Goal: Task Accomplishment & Management: Complete application form

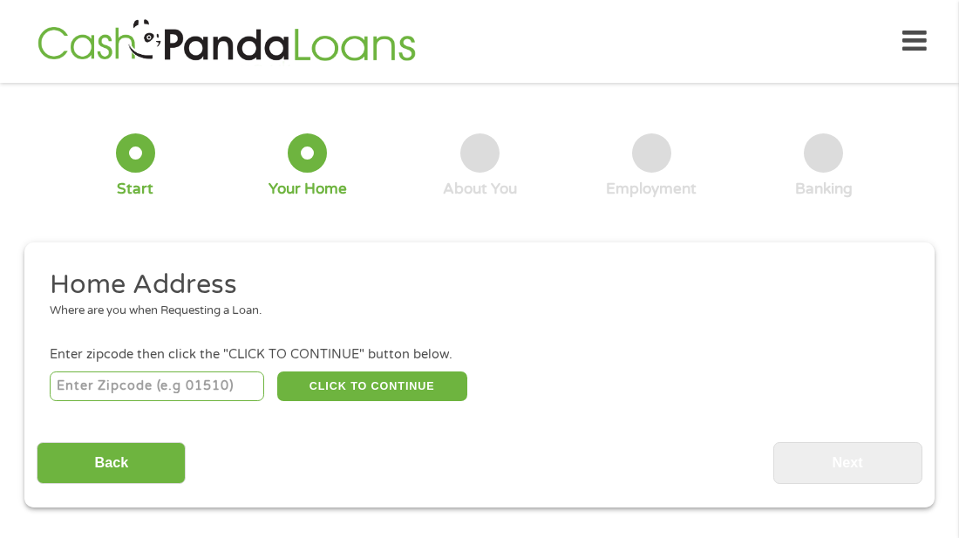
scroll to position [9, 0]
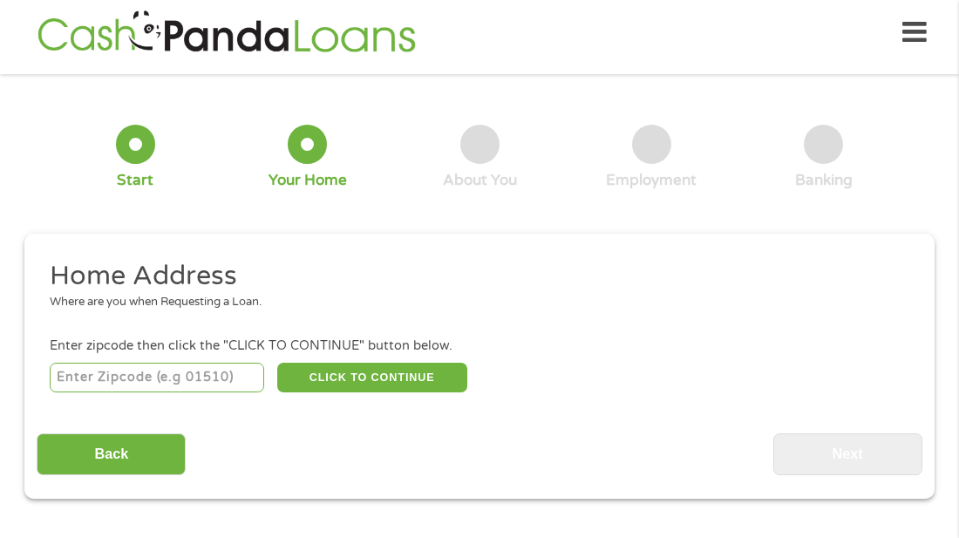
click at [92, 382] on input "number" at bounding box center [157, 378] width 215 height 30
type input "77511"
click at [345, 385] on button "CLICK TO CONTINUE" at bounding box center [372, 378] width 190 height 30
type input "77511"
type input "[PERSON_NAME]"
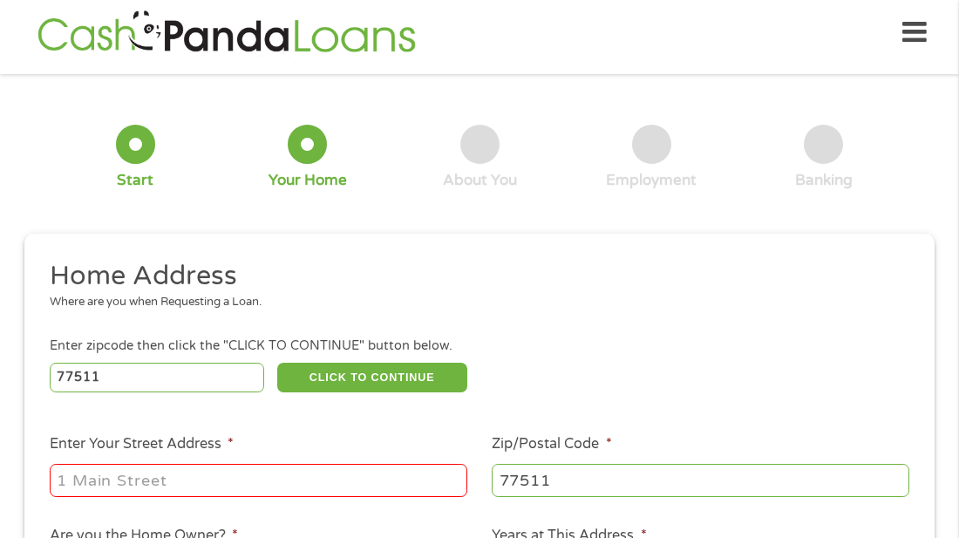
click at [691, 272] on h2 "Home Address" at bounding box center [474, 276] width 848 height 35
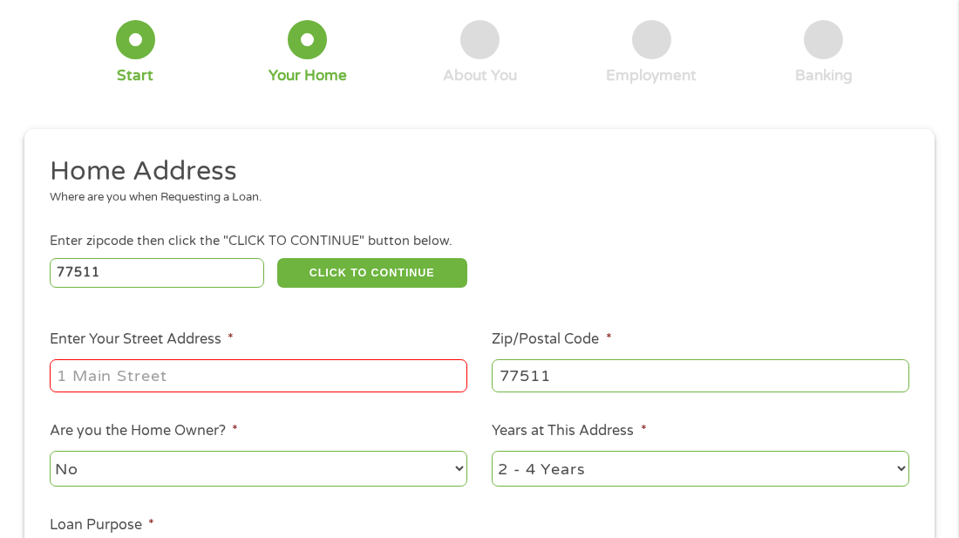
scroll to position [148, 0]
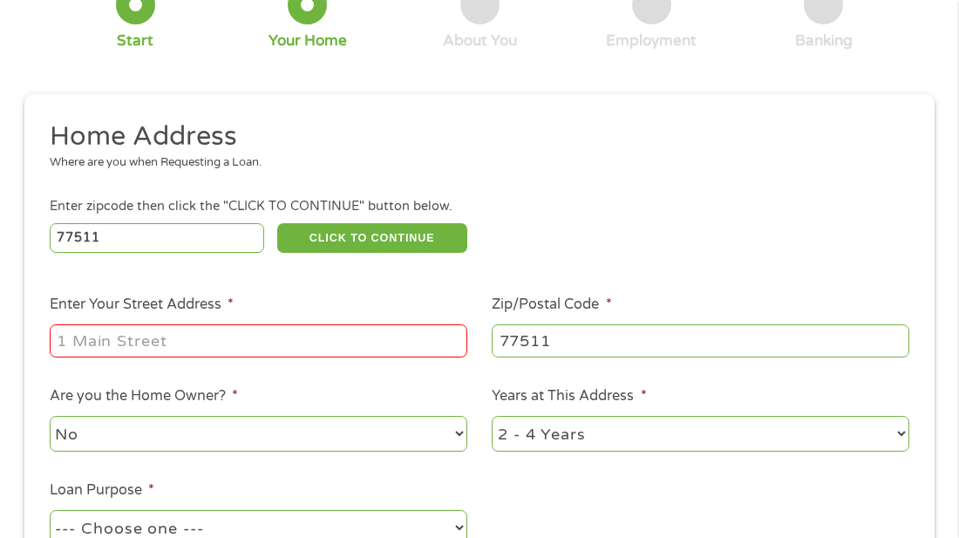
click at [87, 342] on input "Enter Your Street Address *" at bounding box center [259, 340] width 418 height 33
type input "[STREET_ADDRESS]"
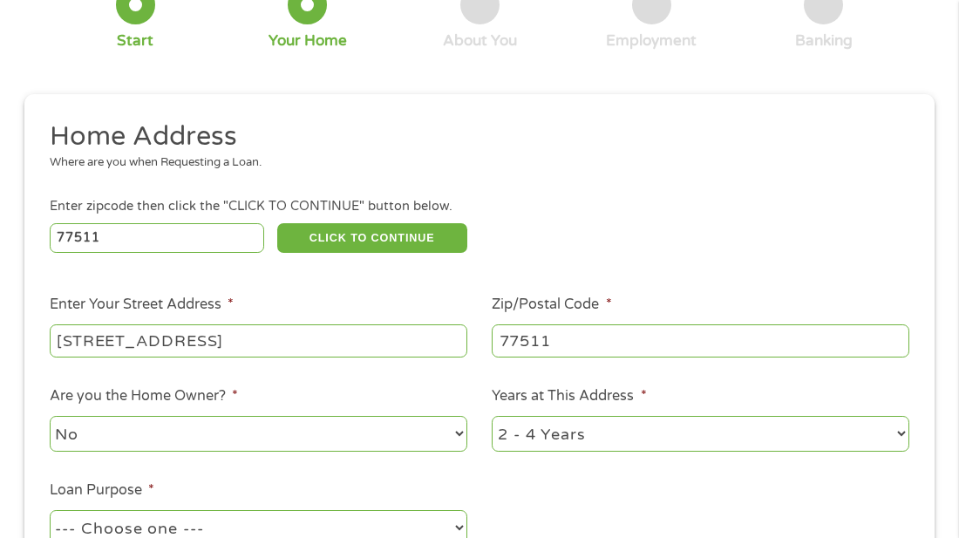
click at [608, 244] on div "77511 CLICK TO CONTINUE Please recheck your Zipcode, it seems to be Incorrect" at bounding box center [480, 238] width 860 height 36
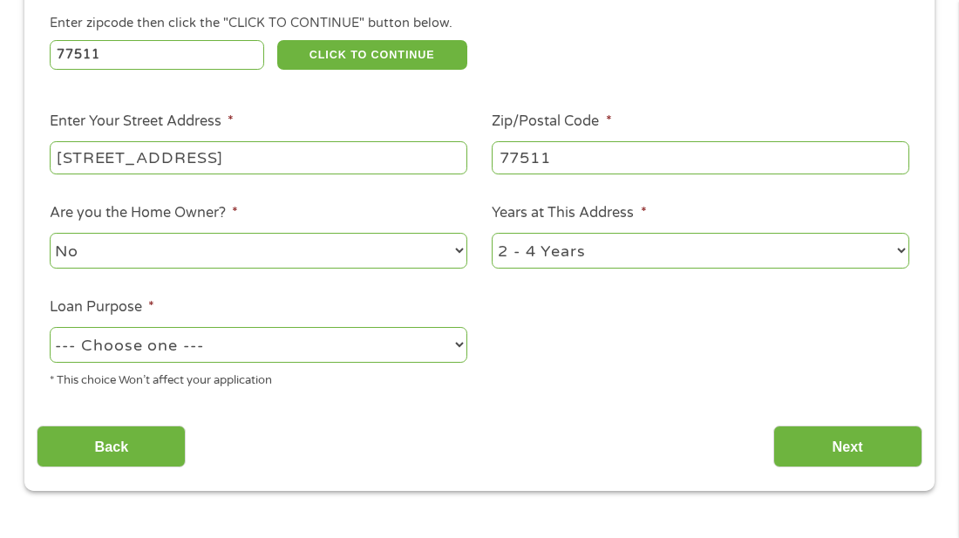
scroll to position [392, 0]
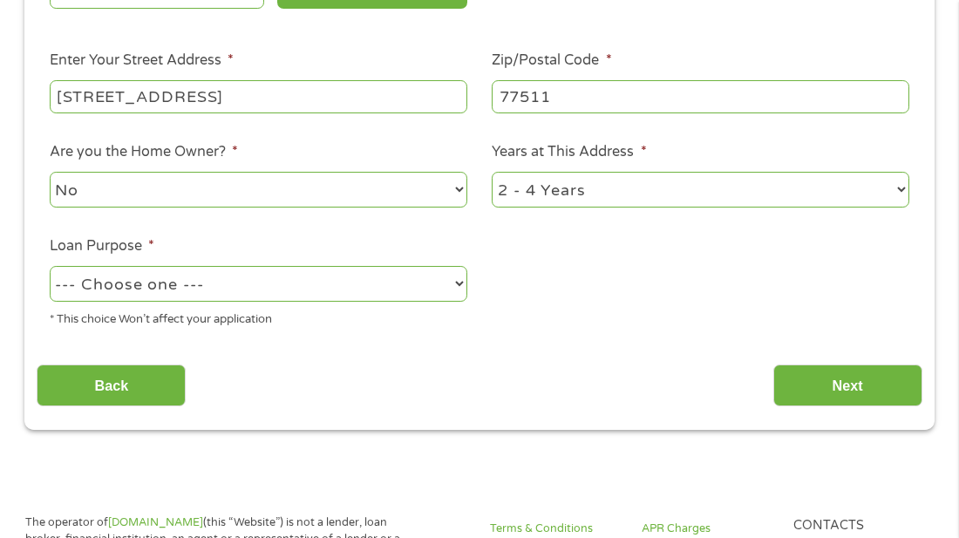
click at [446, 189] on select "No Yes" at bounding box center [259, 190] width 418 height 36
select select "yes"
click at [50, 174] on select "No Yes" at bounding box center [259, 190] width 418 height 36
click at [837, 180] on select "1 Year or less 1 - 2 Years 2 - 4 Years Over 4 Years" at bounding box center [701, 190] width 418 height 36
select select "60months"
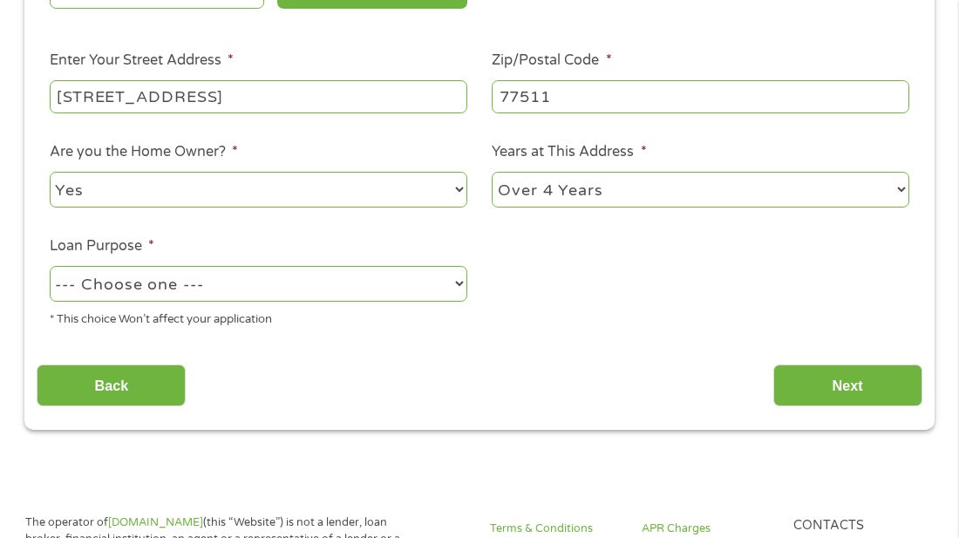
click at [492, 174] on select "1 Year or less 1 - 2 Years 2 - 4 Years Over 4 Years" at bounding box center [701, 190] width 418 height 36
click at [552, 305] on ul "Home Address Where are you when Requesting a Loan. Enter zipcode then click the…" at bounding box center [479, 108] width 885 height 466
click at [406, 288] on select "--- Choose one --- Pay Bills Debt Consolidation Home Improvement Major Purchase…" at bounding box center [259, 284] width 418 height 36
select select "shorttermcash"
click at [50, 268] on select "--- Choose one --- Pay Bills Debt Consolidation Home Improvement Major Purchase…" at bounding box center [259, 284] width 418 height 36
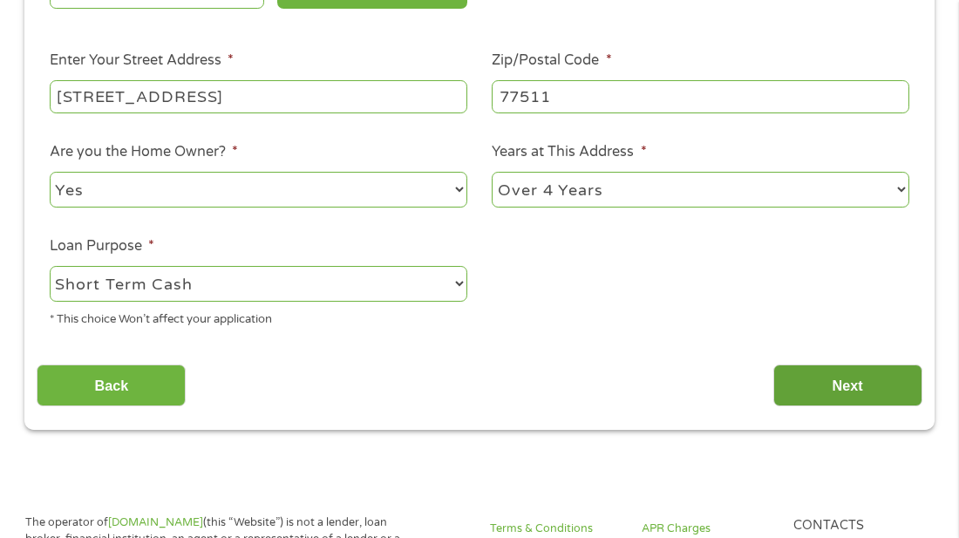
click at [822, 382] on input "Next" at bounding box center [847, 385] width 149 height 43
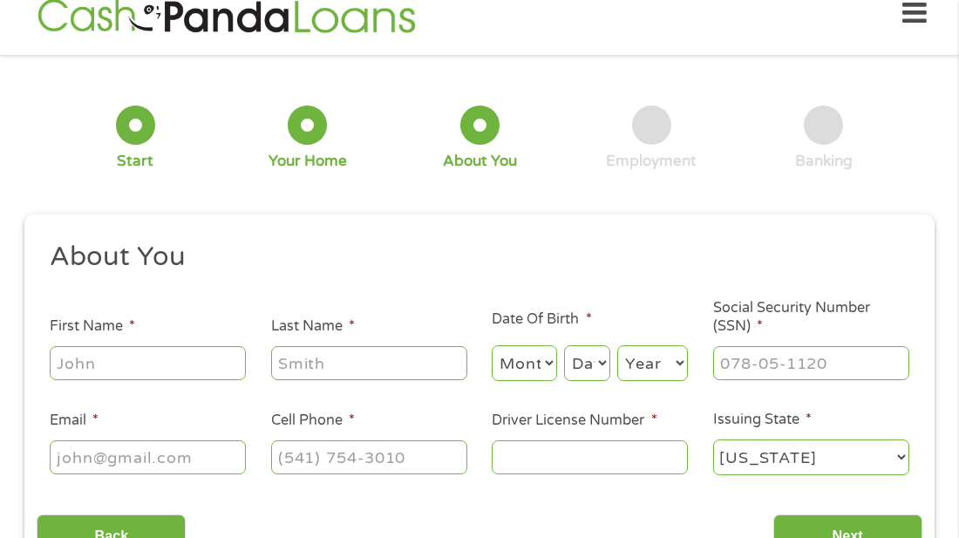
scroll to position [9, 0]
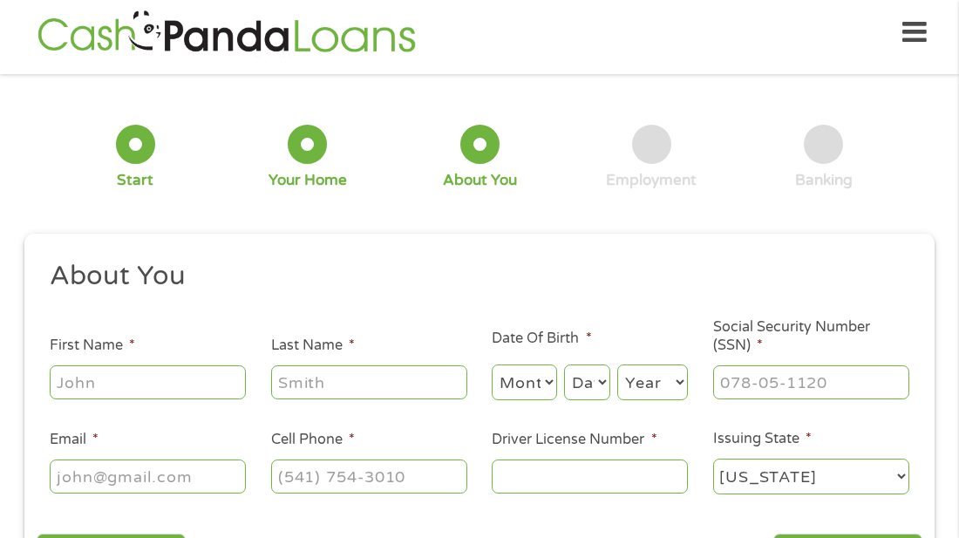
click at [314, 249] on div "This field is hidden when viewing the form gclid Cj0KCQjw58PGBhCkARIsADbDilwfhb…" at bounding box center [479, 416] width 910 height 365
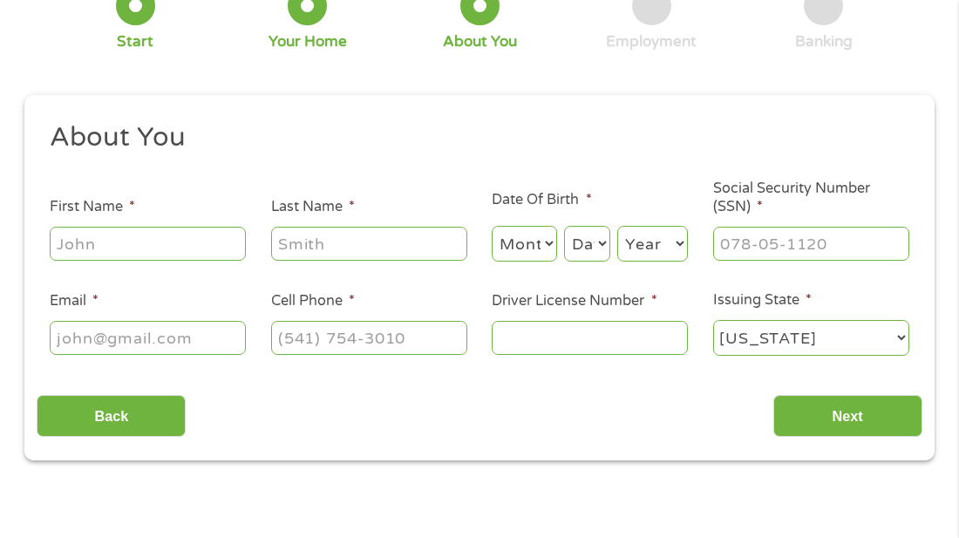
scroll to position [148, 0]
click at [85, 237] on input "First Name *" at bounding box center [148, 242] width 196 height 33
type input "[PERSON_NAME]"
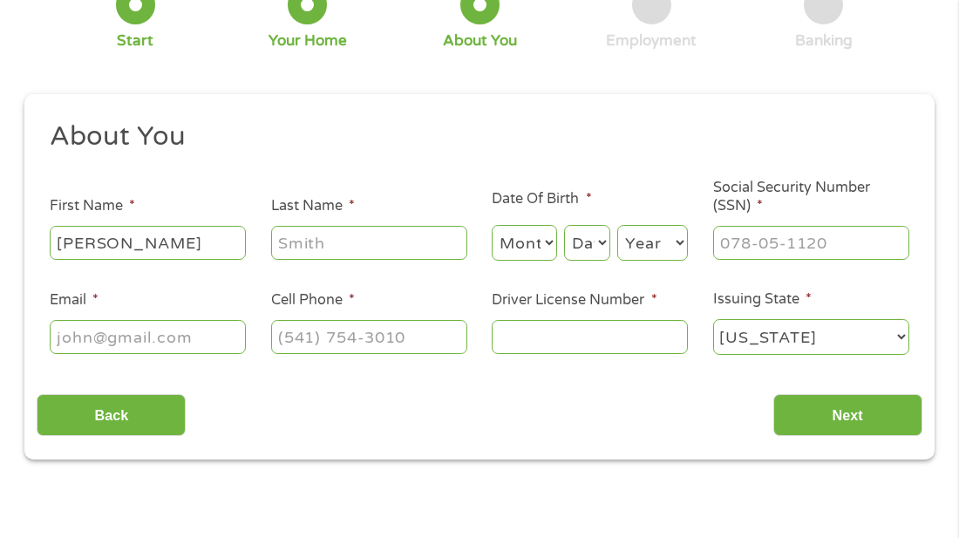
type input "Hatch"
type input "[EMAIL_ADDRESS][DOMAIN_NAME]"
type input "[PHONE_NUMBER]"
click at [559, 246] on div "Month Month 1 2 3 4 5 6 7 8 9 10 11 12 Day Day 1 2 3 4 5 6 7 8 9 10 11 12 13 14…" at bounding box center [590, 240] width 196 height 48
click at [540, 237] on select "Month 1 2 3 4 5 6 7 8 9 10 11 12" at bounding box center [524, 243] width 65 height 36
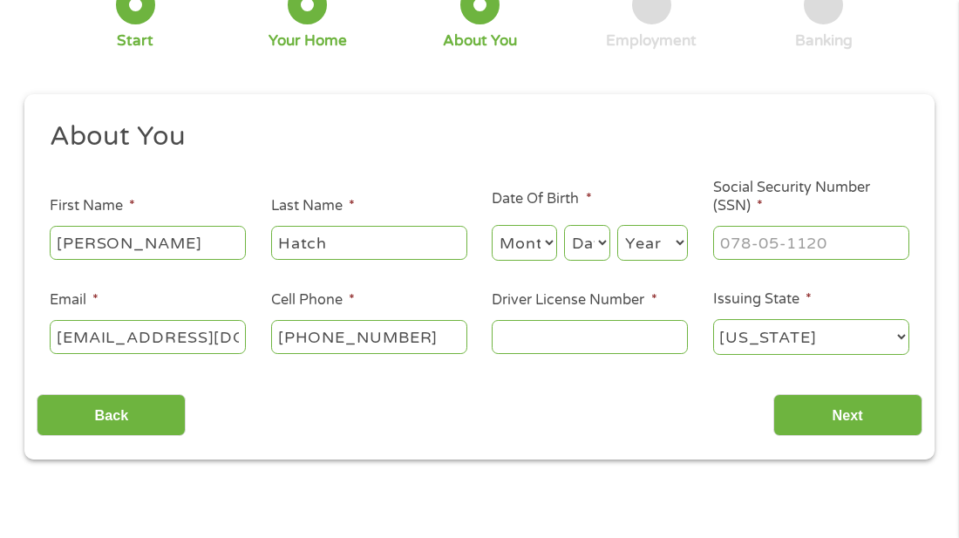
select select "7"
click at [492, 225] on select "Month 1 2 3 4 5 6 7 8 9 10 11 12" at bounding box center [524, 243] width 65 height 36
click at [585, 236] on select "Day 1 2 3 4 5 6 7 8 9 10 11 12 13 14 15 16 17 18 19 20 21 22 23 24 25 26 27 28 …" at bounding box center [587, 243] width 46 height 36
select select "4"
click at [565, 225] on select "Day 1 2 3 4 5 6 7 8 9 10 11 12 13 14 15 16 17 18 19 20 21 22 23 24 25 26 27 28 …" at bounding box center [587, 243] width 46 height 36
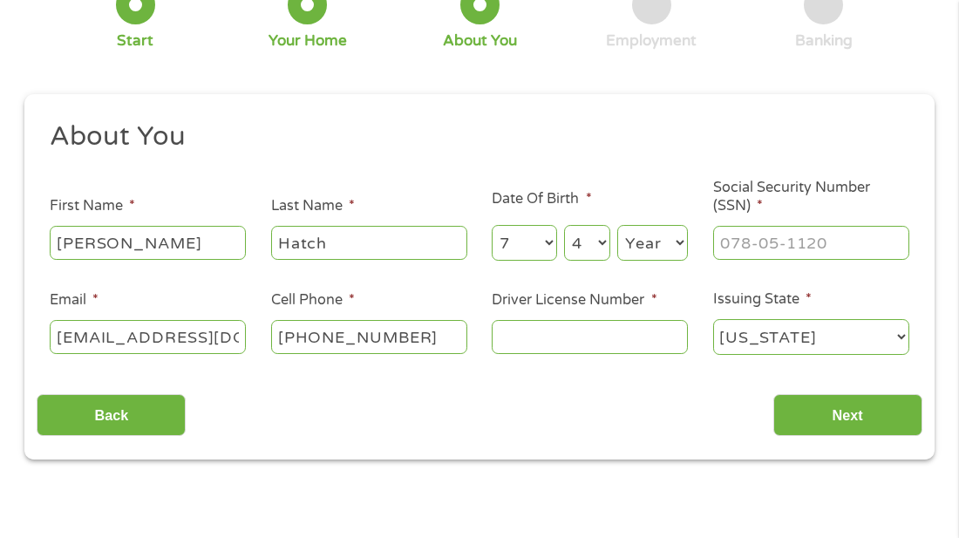
click at [664, 243] on select "Year [DATE] 2006 2005 2004 2003 2002 2001 2000 1999 1998 1997 1996 1995 1994 19…" at bounding box center [652, 243] width 71 height 36
select select "1966"
click at [617, 225] on select "Year [DATE] 2006 2005 2004 2003 2002 2001 2000 1999 1998 1997 1996 1995 1994 19…" at bounding box center [652, 243] width 71 height 36
click at [748, 248] on input "___-__-____" at bounding box center [811, 242] width 196 height 33
type input "458-29-2986"
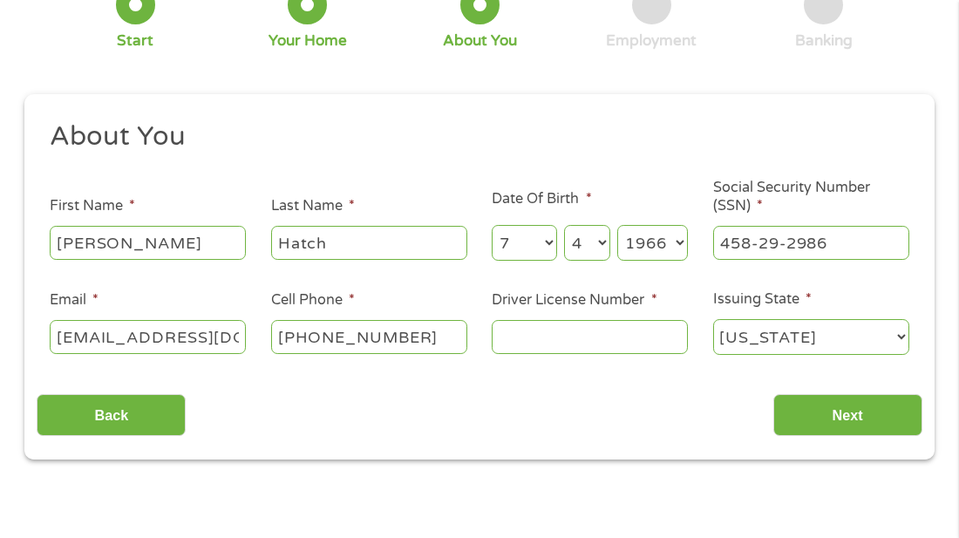
click at [546, 343] on input "Driver License Number *" at bounding box center [590, 336] width 196 height 33
type input "09521818"
click at [832, 410] on input "Next" at bounding box center [847, 415] width 149 height 43
click at [837, 421] on input "Next" at bounding box center [847, 415] width 149 height 43
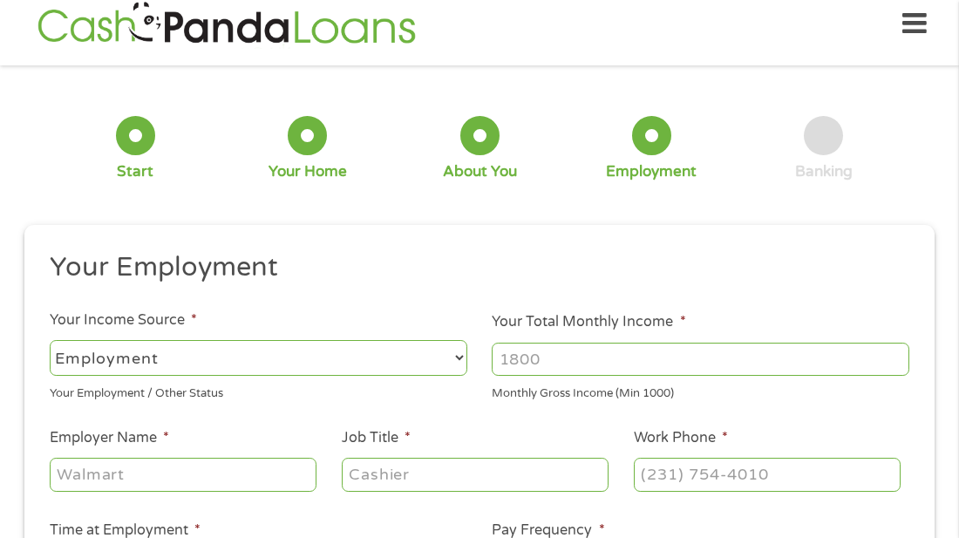
scroll to position [9, 0]
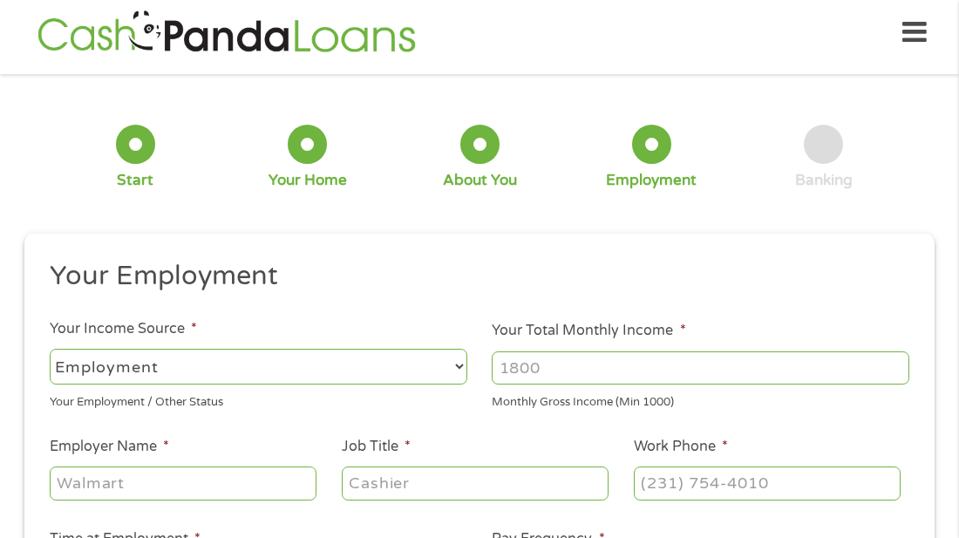
click at [385, 364] on select "--- Choose one --- Employment [DEMOGRAPHIC_DATA] Benefits" at bounding box center [259, 367] width 418 height 36
select select "benefits"
click at [50, 349] on select "--- Choose one --- Employment [DEMOGRAPHIC_DATA] Benefits" at bounding box center [259, 367] width 418 height 36
type input "Other"
type input "[PHONE_NUMBER]"
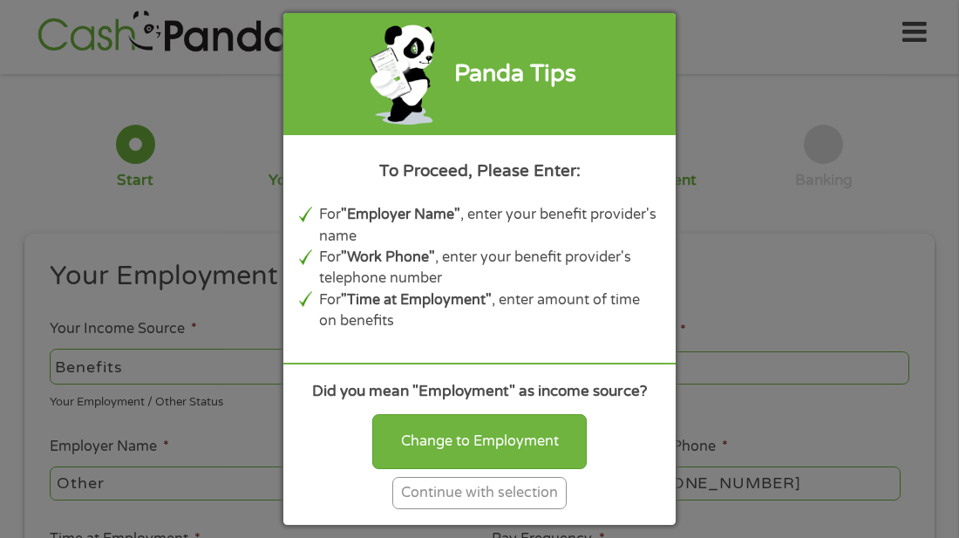
click at [473, 490] on div "Continue with selection" at bounding box center [479, 493] width 174 height 32
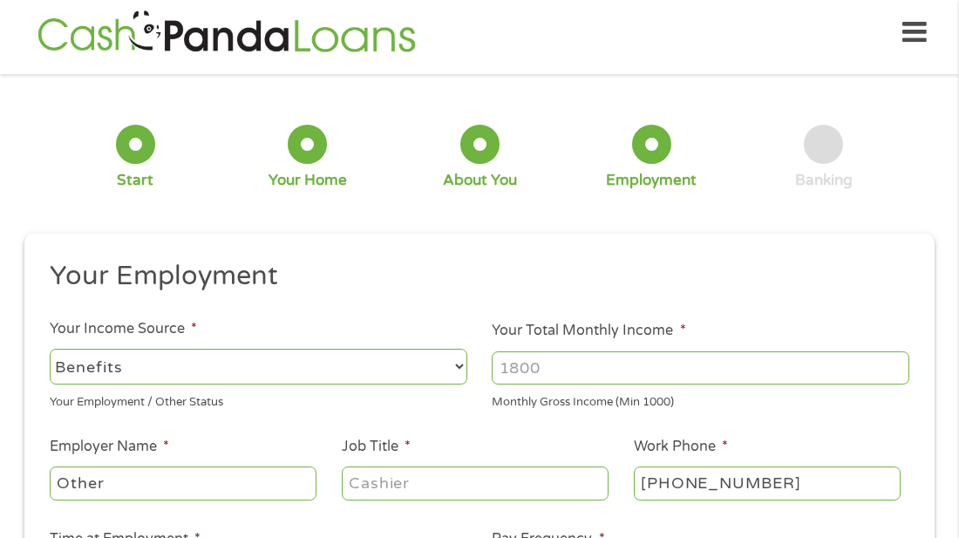
click at [512, 366] on input "Your Total Monthly Income *" at bounding box center [701, 367] width 418 height 33
type input "1820"
click at [290, 420] on ul "Your Employment Your Income Source * --- Choose one --- Employment [DEMOGRAPHIC…" at bounding box center [479, 482] width 885 height 446
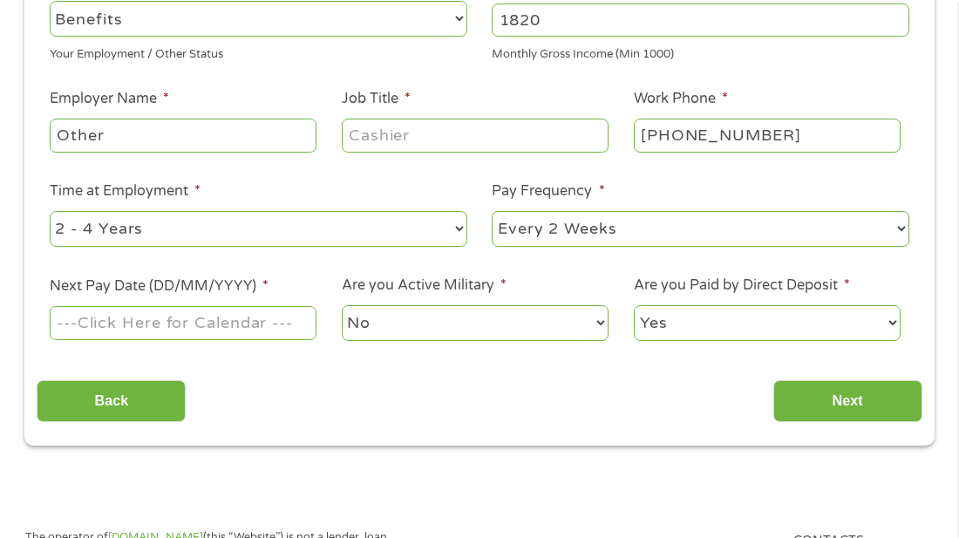
scroll to position [358, 0]
click at [141, 130] on input "Other" at bounding box center [183, 134] width 267 height 33
type input "O"
type input "retired"
click at [394, 131] on input "Job Title *" at bounding box center [475, 134] width 267 height 33
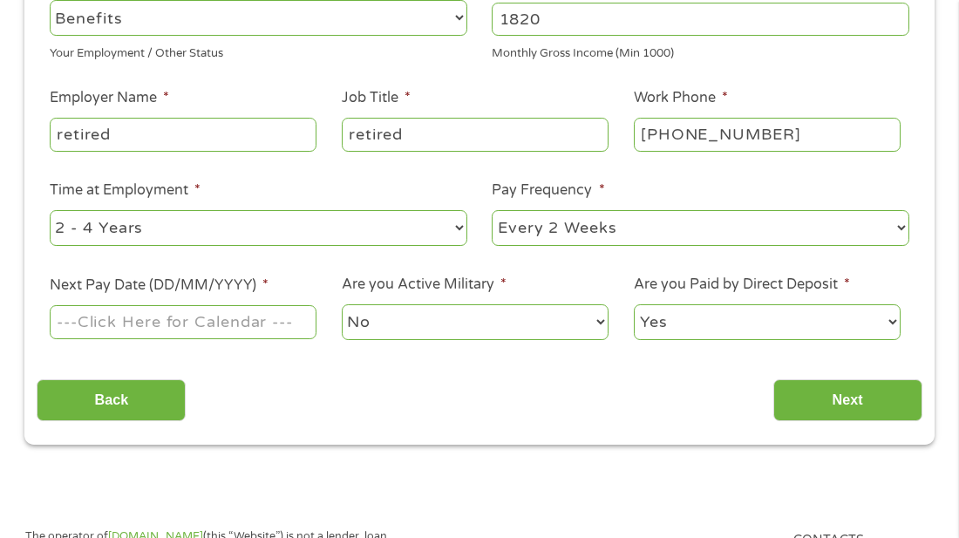
type input "retired"
click at [791, 128] on input "[PHONE_NUMBER]" at bounding box center [767, 134] width 267 height 33
type input "[PHONE_NUMBER]"
click at [431, 228] on select "--- Choose one --- 1 Year or less 1 - 2 Years 2 - 4 Years Over 4 Years" at bounding box center [259, 228] width 418 height 36
select select "60months"
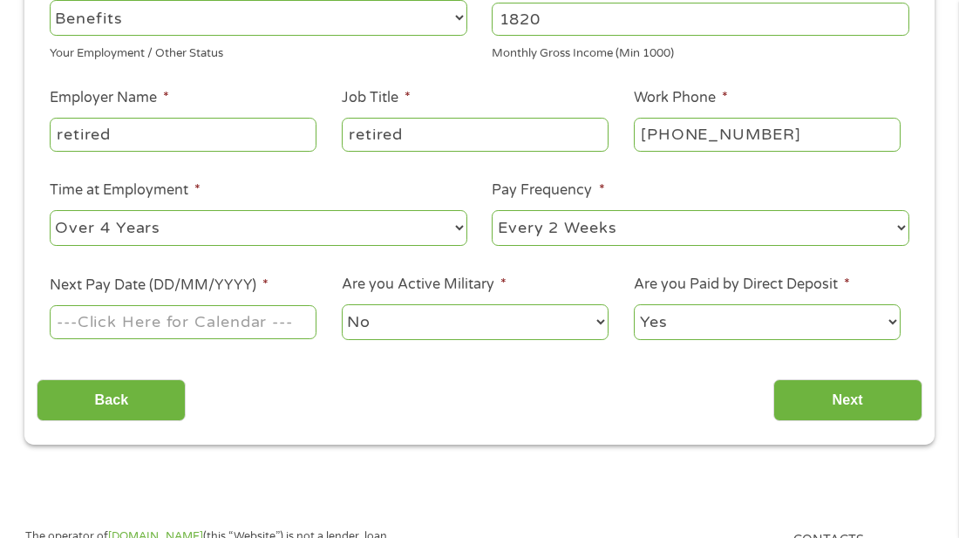
click at [50, 210] on select "--- Choose one --- 1 Year or less 1 - 2 Years 2 - 4 Years Over 4 Years" at bounding box center [259, 228] width 418 height 36
click at [882, 228] on select "--- Choose one --- Every 2 Weeks Every Week Monthly Semi-Monthly" at bounding box center [701, 228] width 418 height 36
select select "monthly"
click at [492, 210] on select "--- Choose one --- Every 2 Weeks Every Week Monthly Semi-Monthly" at bounding box center [701, 228] width 418 height 36
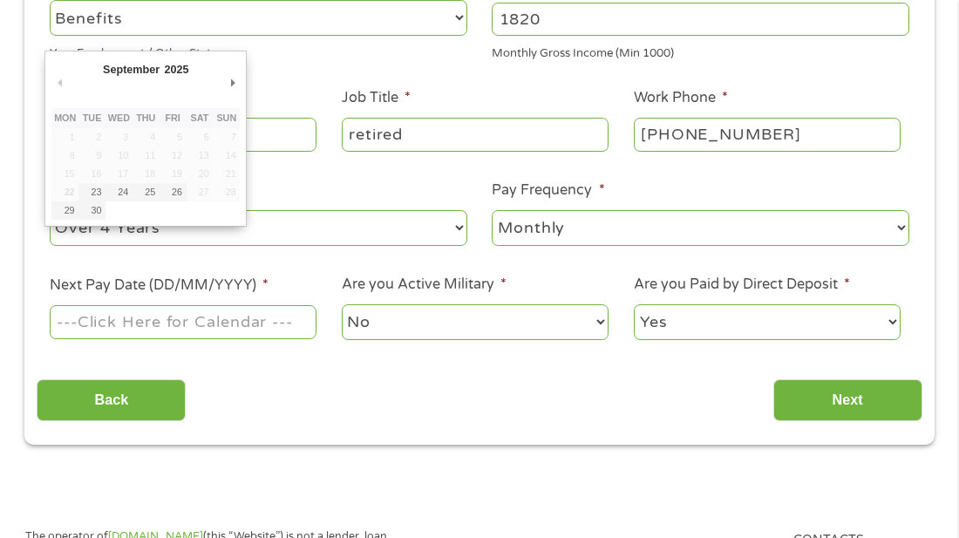
click at [221, 329] on input "Next Pay Date (DD/MM/YYYY) *" at bounding box center [183, 321] width 267 height 33
type input "[DATE]"
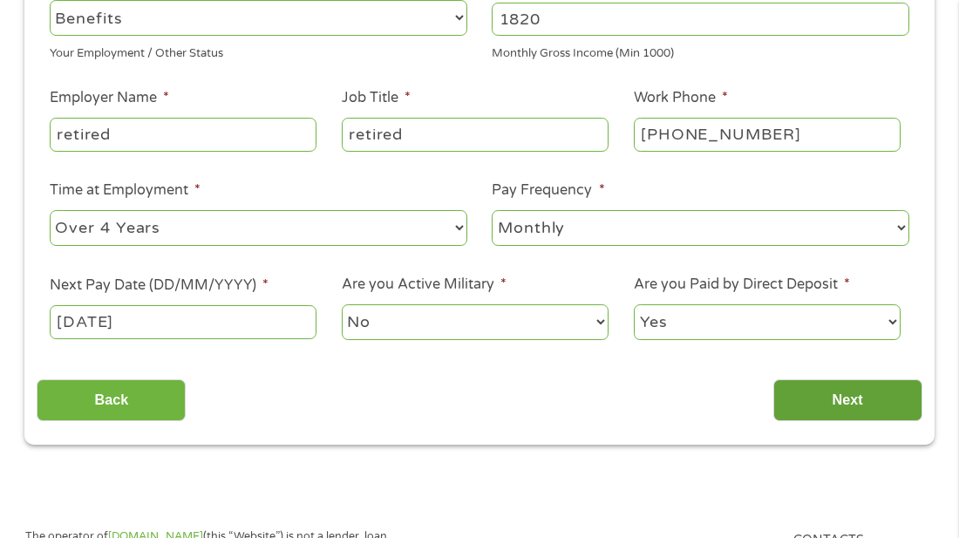
click at [836, 401] on input "Next" at bounding box center [847, 400] width 149 height 43
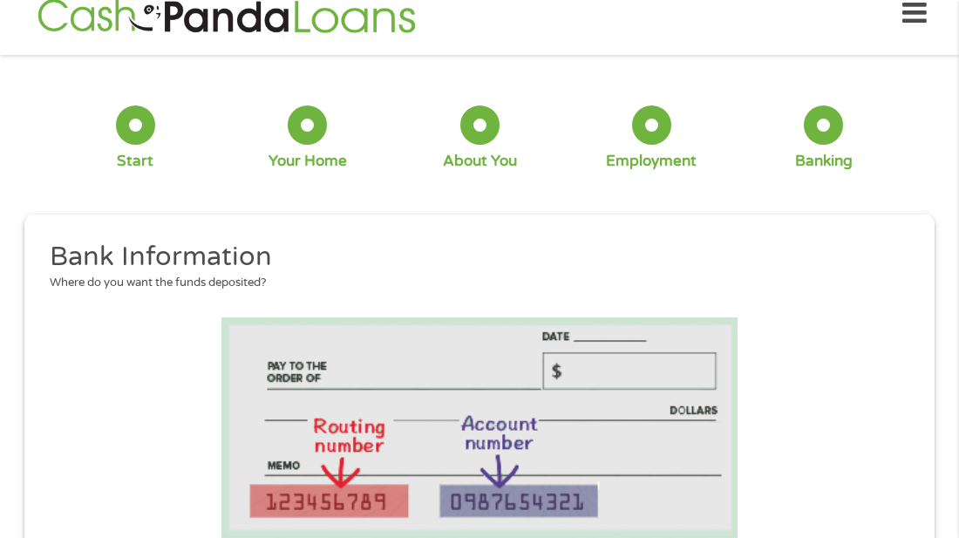
scroll to position [9, 0]
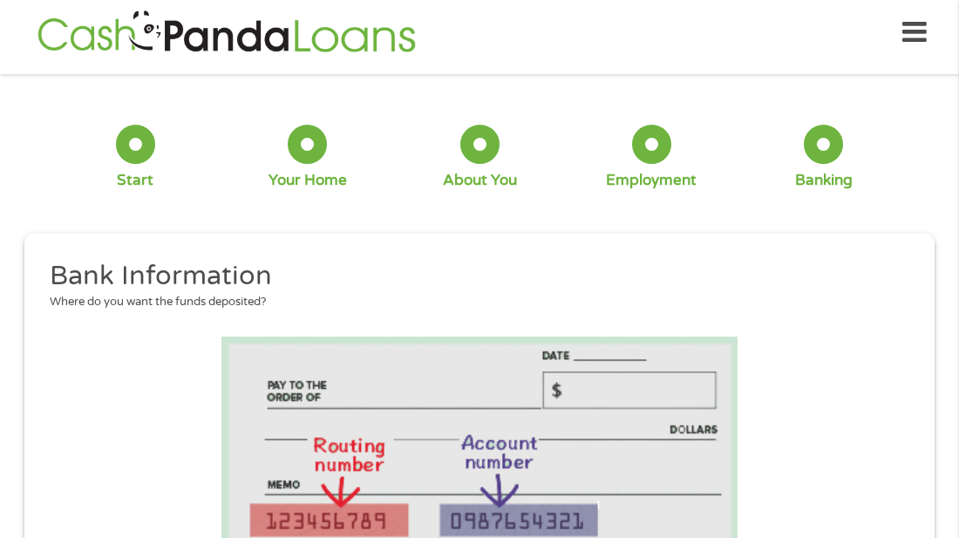
click at [135, 377] on li at bounding box center [479, 447] width 885 height 221
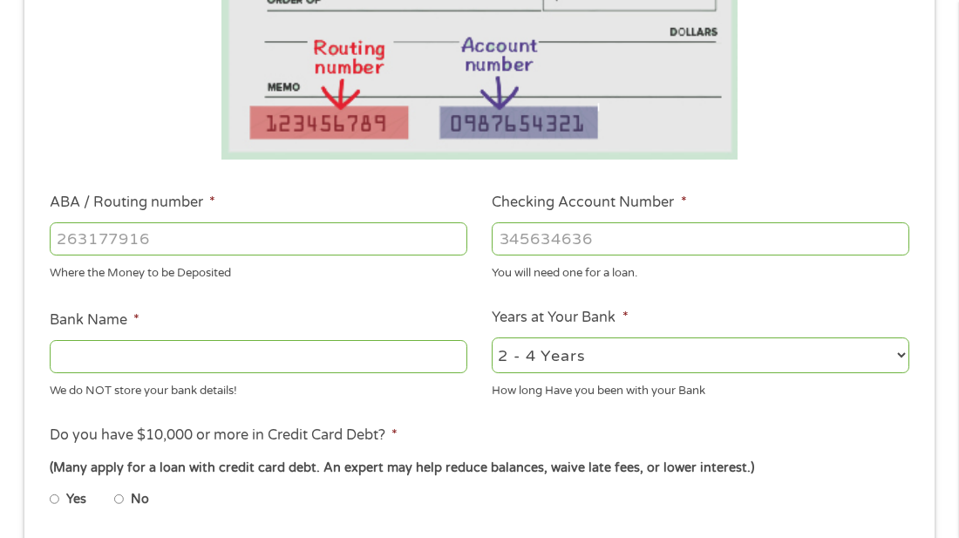
scroll to position [427, 0]
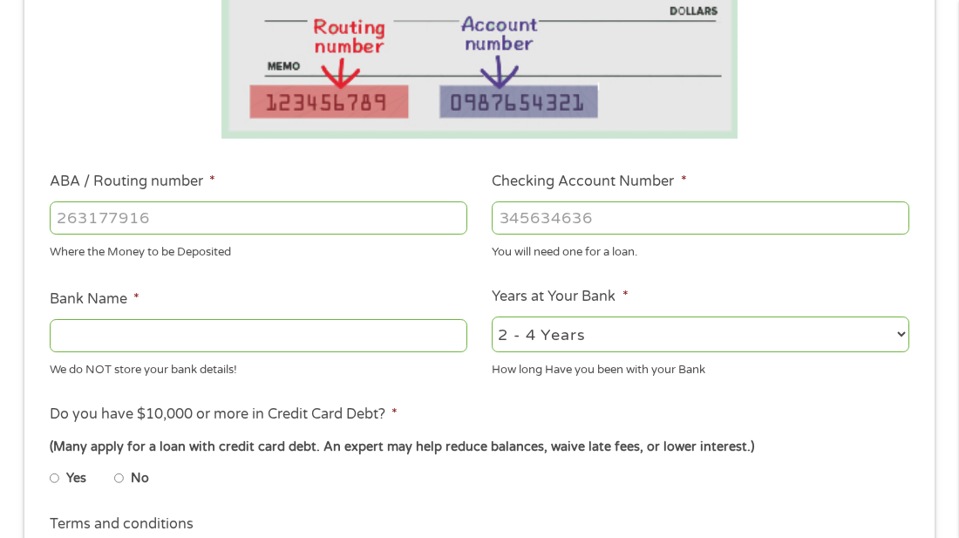
click at [80, 215] on input "ABA / Routing number *" at bounding box center [259, 217] width 418 height 33
type input "113008465"
type input "WOODFOREST NATIONAL BANK"
type input "113008465"
click at [528, 219] on input "Checking Account Number *" at bounding box center [701, 217] width 418 height 33
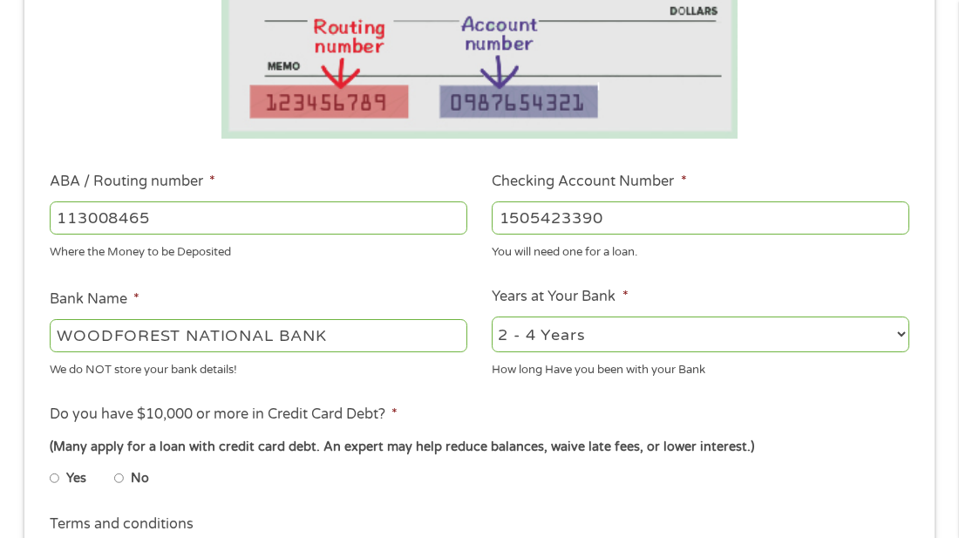
type input "1505423390"
click at [884, 330] on select "2 - 4 Years 6 - 12 Months 1 - 2 Years Over 4 Years" at bounding box center [701, 335] width 418 height 36
select select "60months"
click at [492, 317] on select "2 - 4 Years 6 - 12 Months 1 - 2 Years Over 4 Years" at bounding box center [701, 335] width 418 height 36
click at [706, 390] on ul "Bank Information Where do you want the funds deposited? ABA / Routing number * …" at bounding box center [479, 274] width 885 height 868
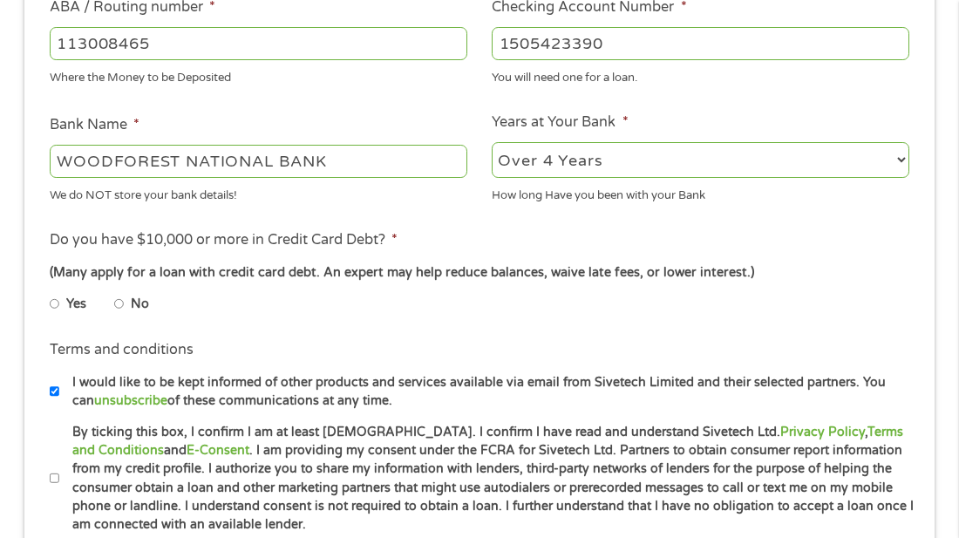
scroll to position [637, 0]
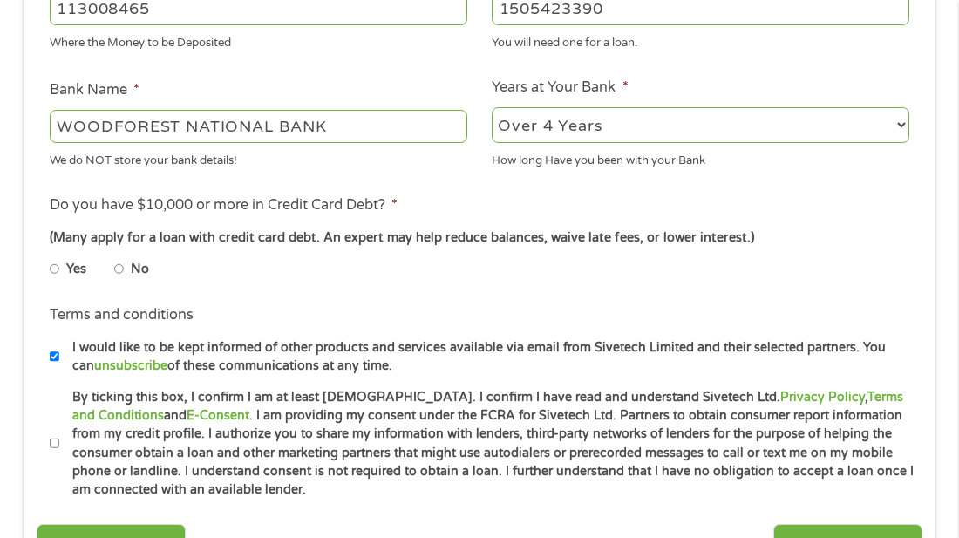
click at [19, 227] on div "1 Start 2 Your Home 3 About You 4 Employment 5 Banking 6 This field is hidden w…" at bounding box center [480, 24] width 942 height 1131
click at [58, 273] on input "Yes" at bounding box center [55, 269] width 10 height 28
radio input "true"
click at [37, 255] on li "Do you have $10,000 or more in Credit Card Debt? * (Many apply for a loan with …" at bounding box center [479, 243] width 885 height 98
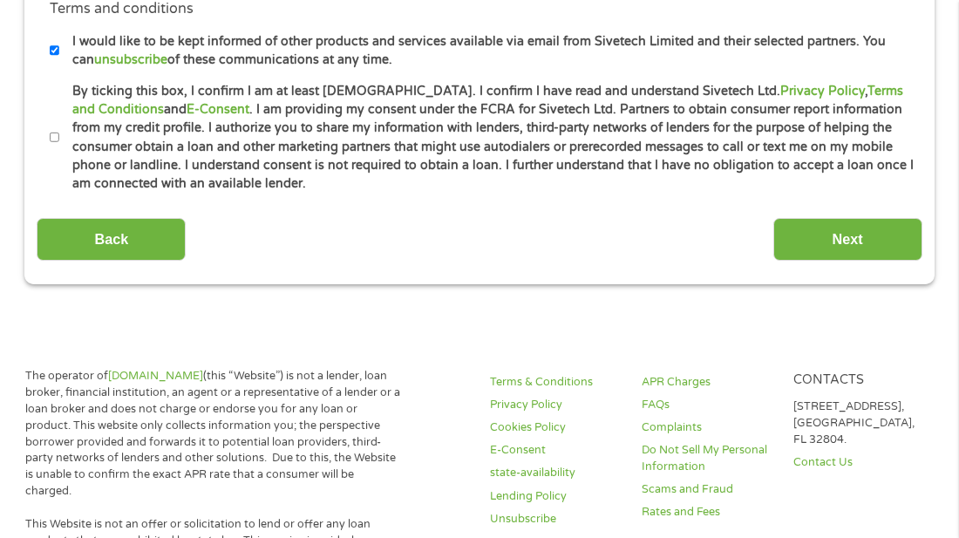
scroll to position [950, 0]
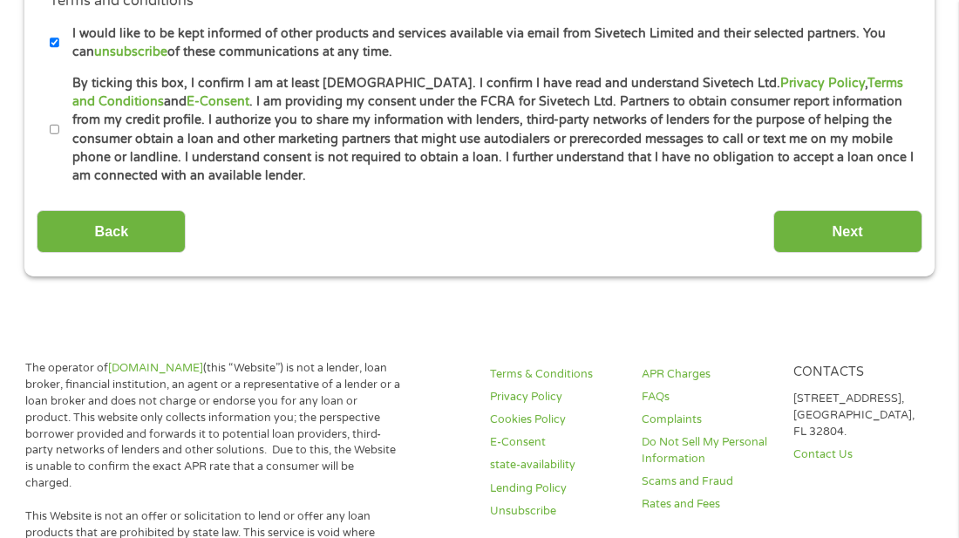
click at [56, 126] on input "By ticking this box, I confirm I am at least [DEMOGRAPHIC_DATA]. I confirm I ha…" at bounding box center [55, 130] width 10 height 28
checkbox input "true"
click at [856, 221] on input "Next" at bounding box center [847, 231] width 149 height 43
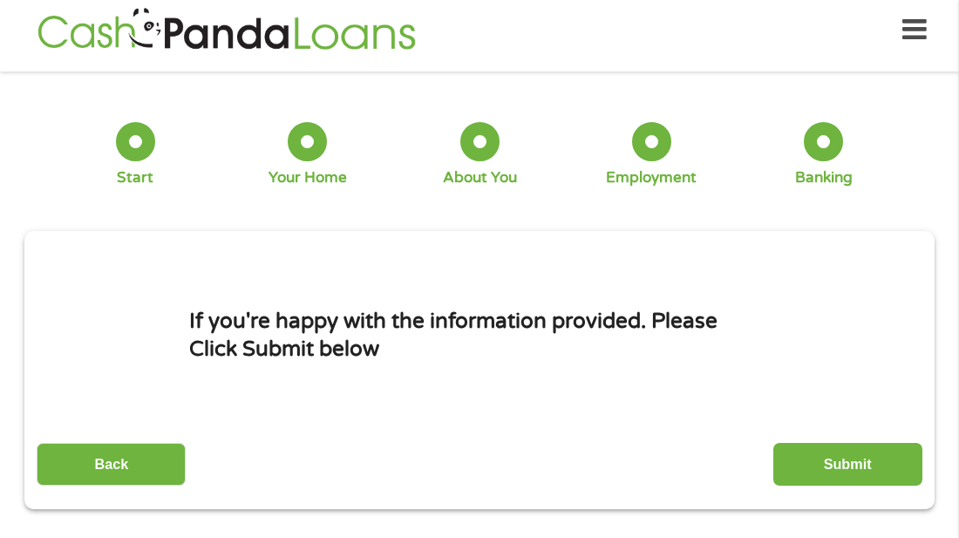
scroll to position [9, 0]
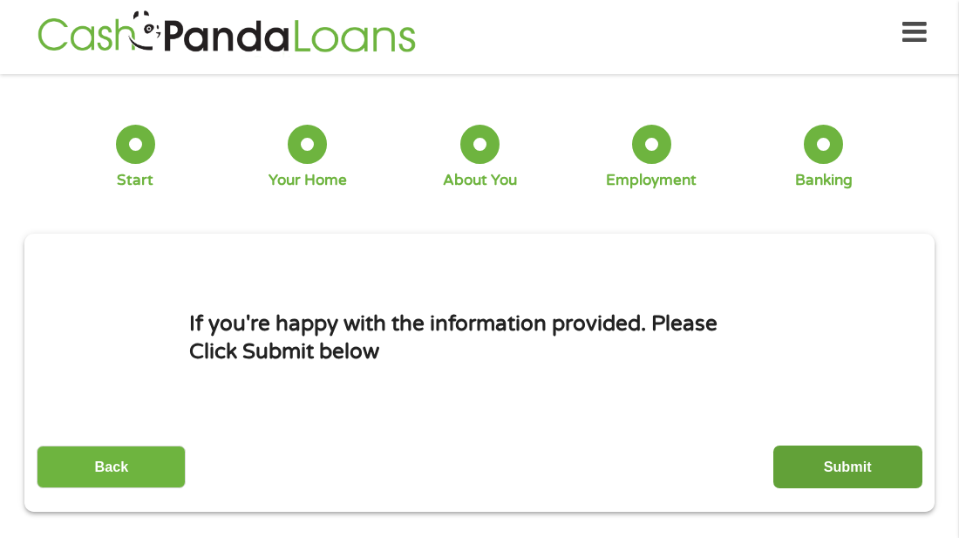
click at [844, 460] on input "Submit" at bounding box center [847, 467] width 149 height 43
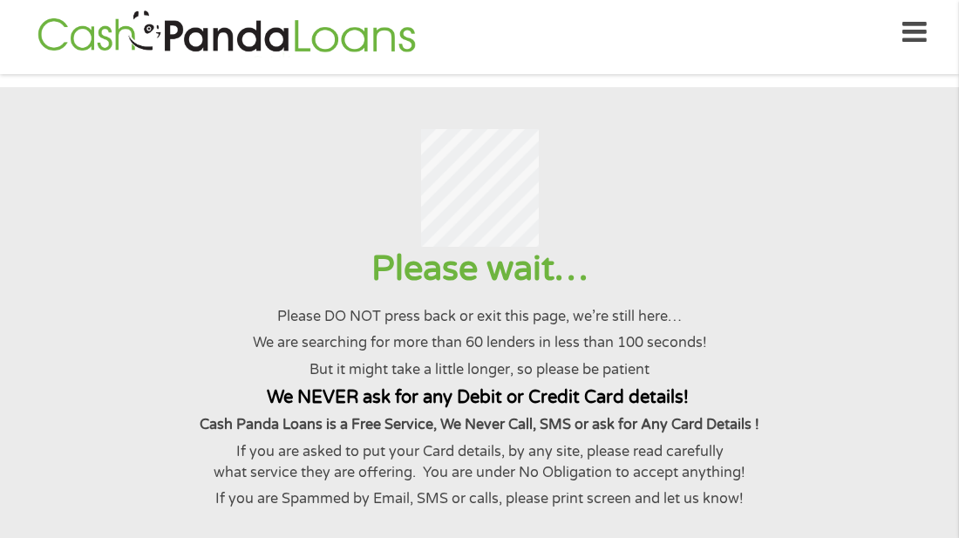
scroll to position [0, 0]
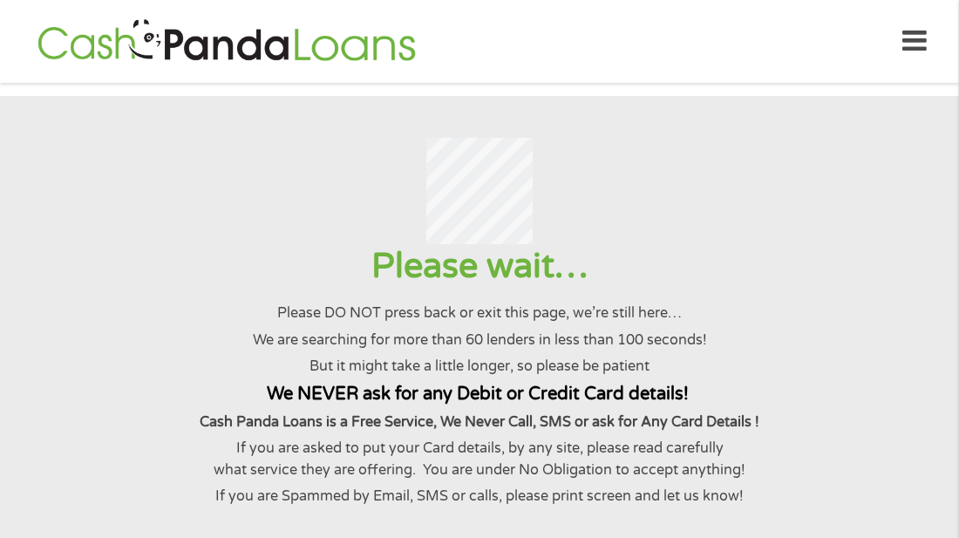
click at [848, 227] on div at bounding box center [479, 191] width 916 height 106
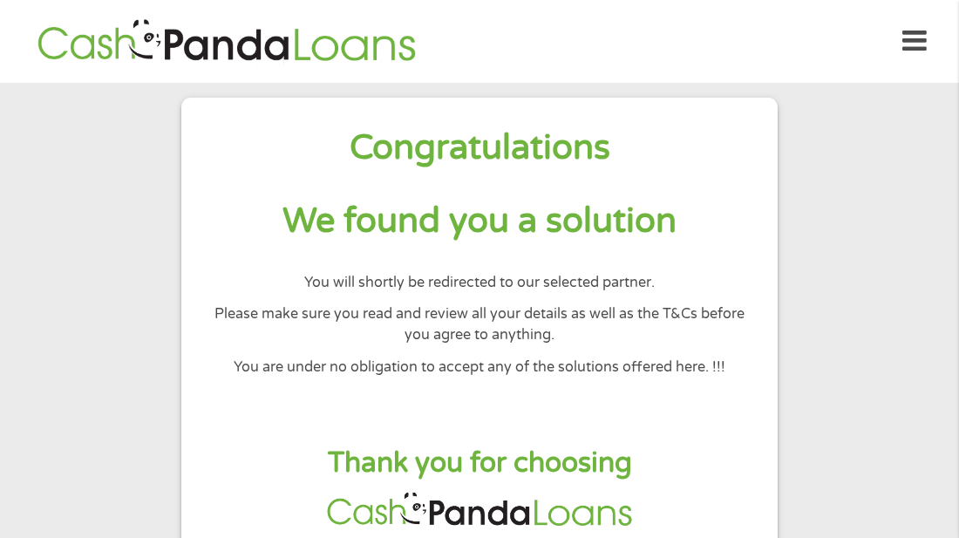
click at [128, 171] on section "Congratulations We found you a solution You will shortly be redirected to our s…" at bounding box center [479, 327] width 959 height 489
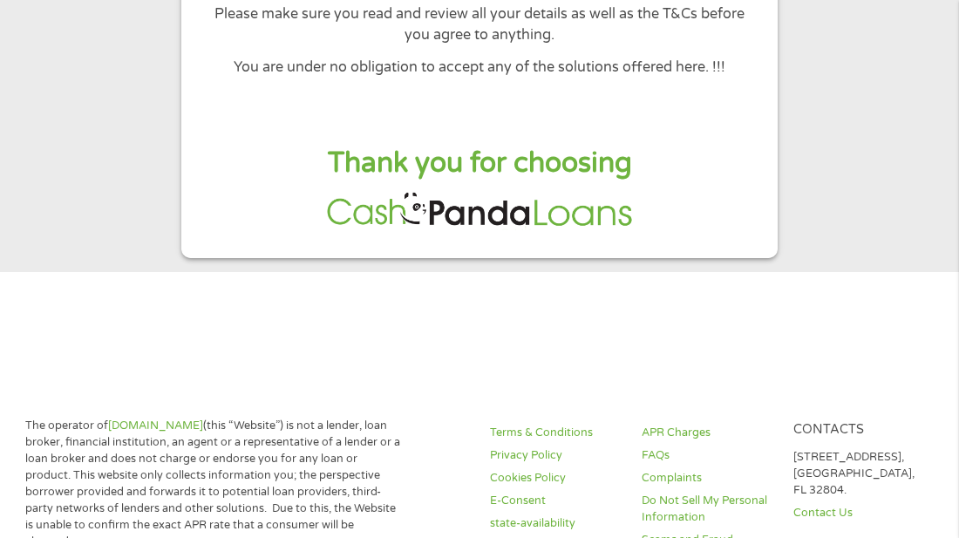
scroll to position [314, 0]
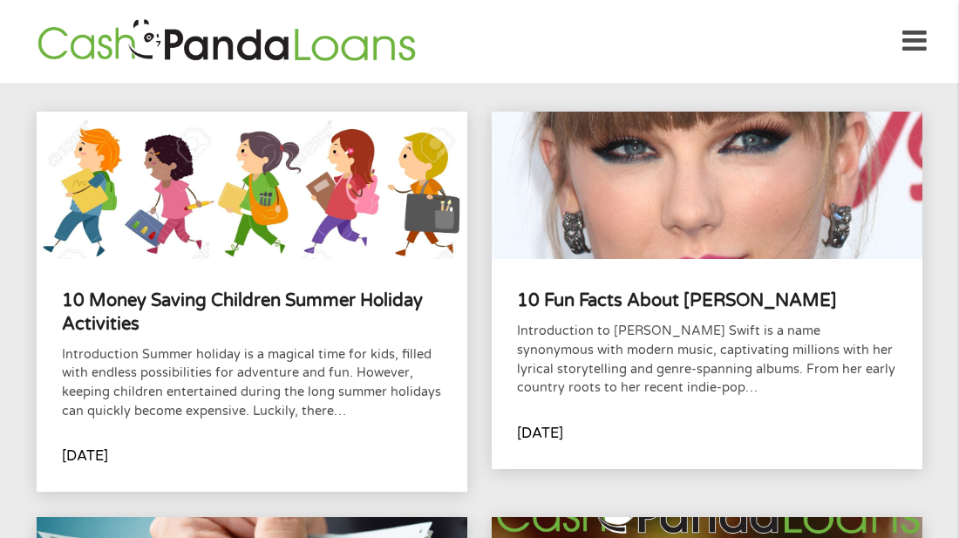
click at [929, 219] on div "10 Fun Facts About Taylor Swift Introduction to Taylor SwiftTaylor Swift is a n…" at bounding box center [707, 301] width 455 height 405
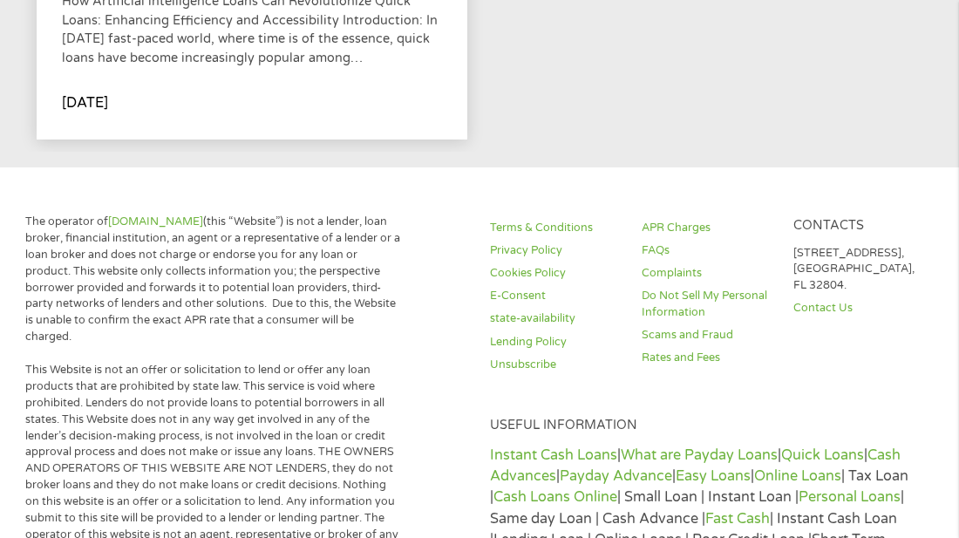
scroll to position [1221, 0]
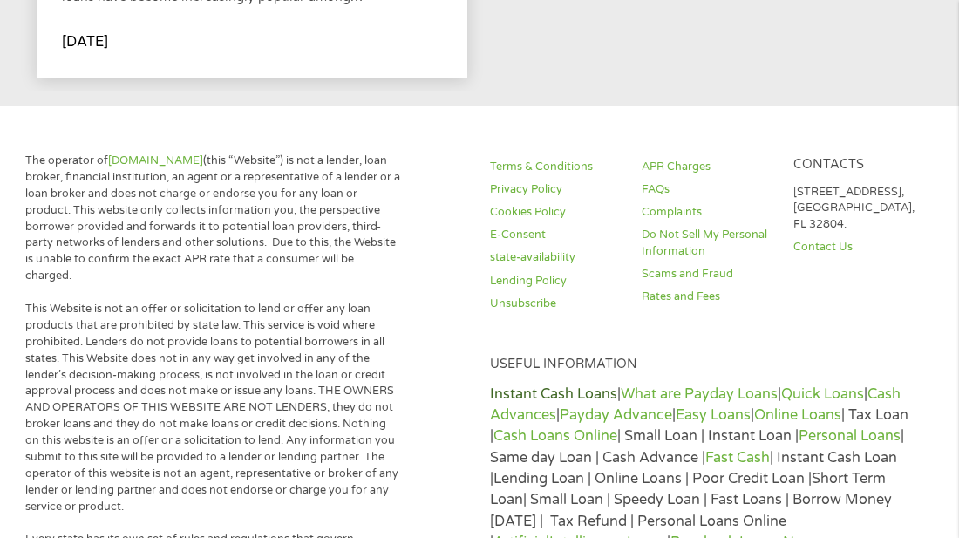
click at [554, 385] on link "Instant Cash Loans" at bounding box center [553, 393] width 127 height 17
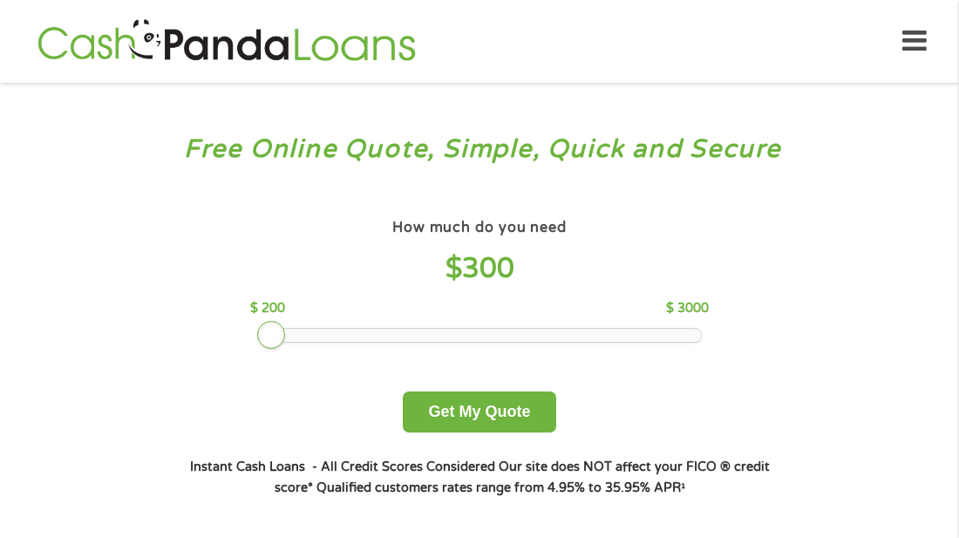
click at [271, 330] on div at bounding box center [480, 335] width 444 height 12
